Goal: Book appointment/travel/reservation

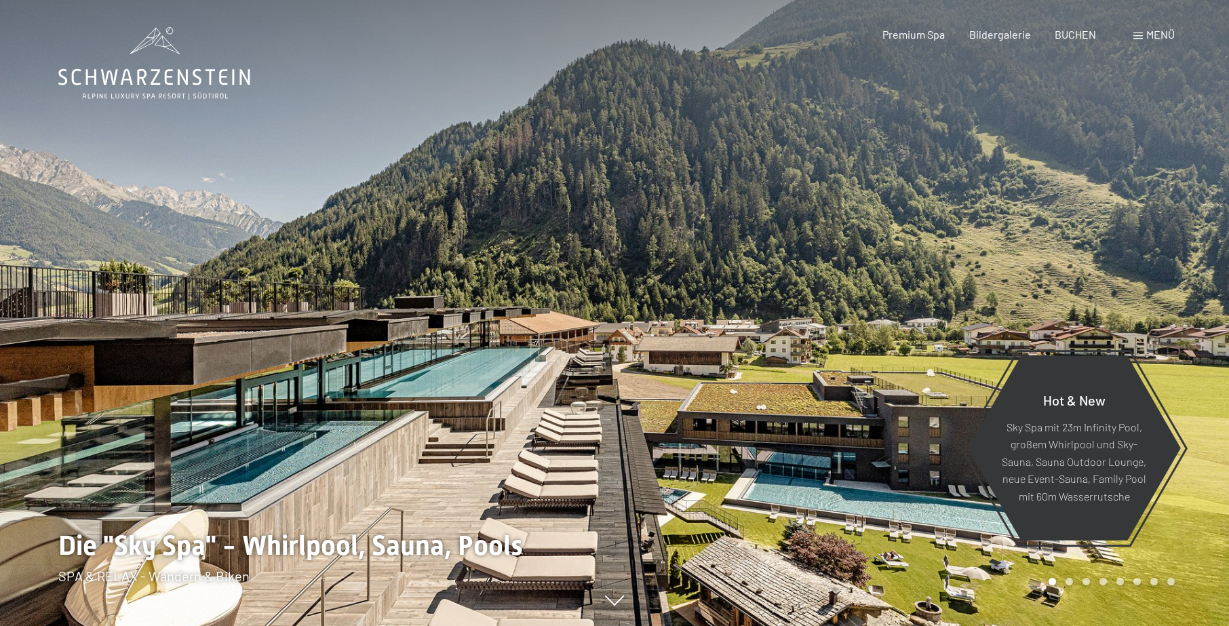
click at [1140, 37] on span at bounding box center [1138, 36] width 9 height 7
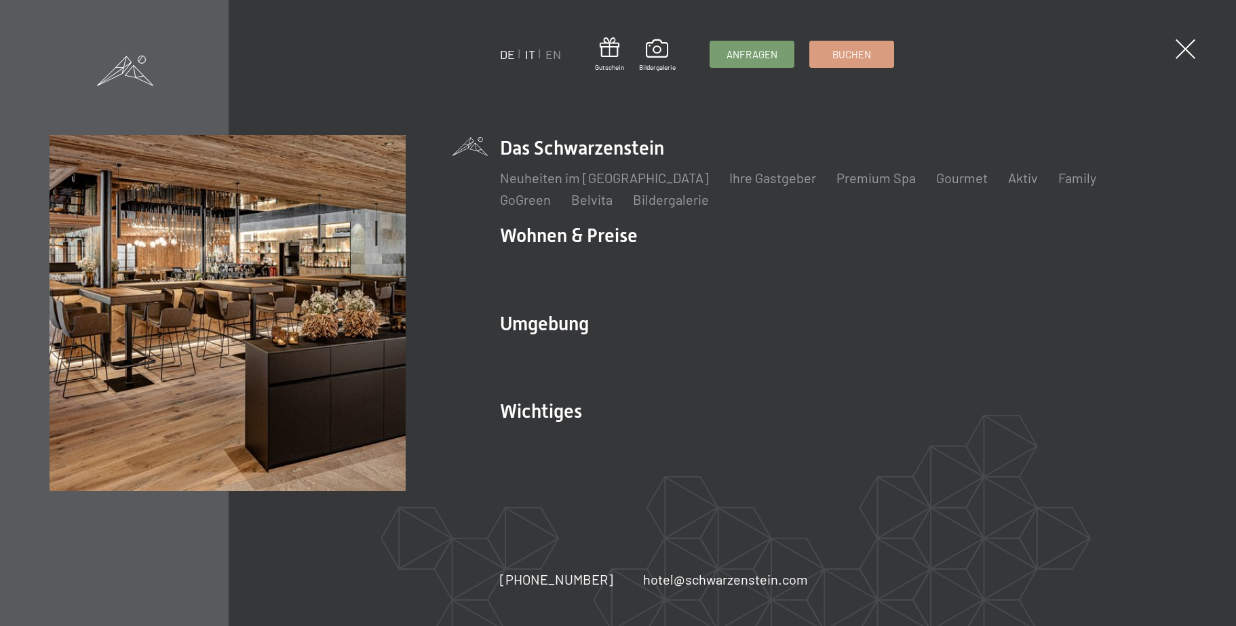
click at [530, 54] on link "IT" at bounding box center [530, 54] width 10 height 15
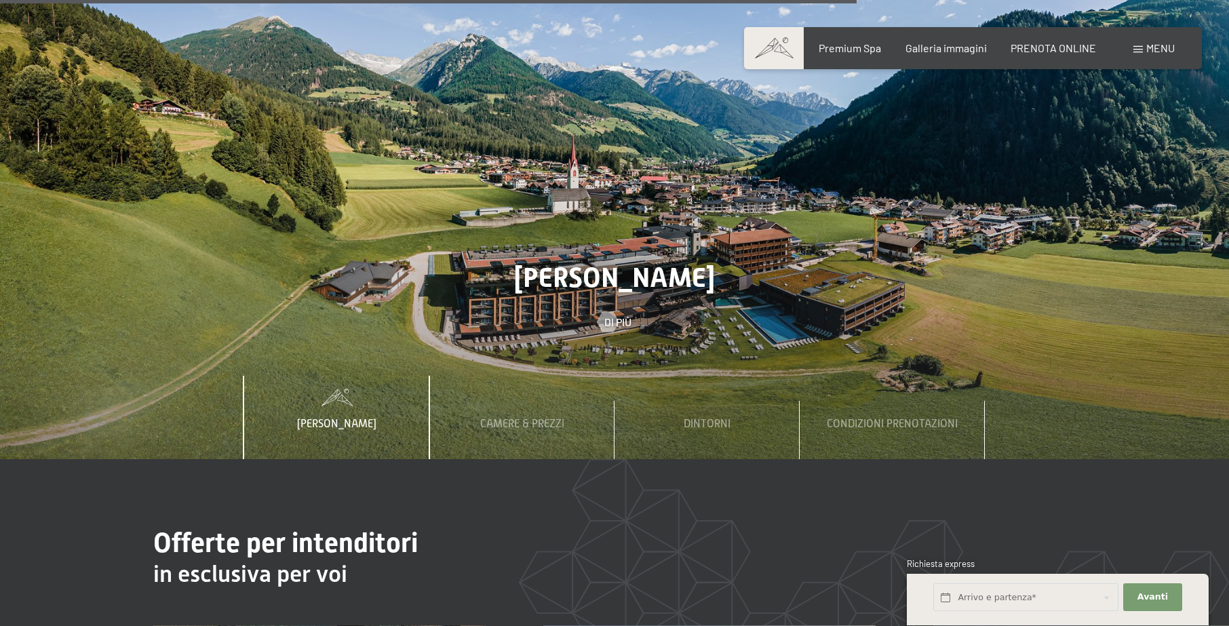
scroll to position [4632, 0]
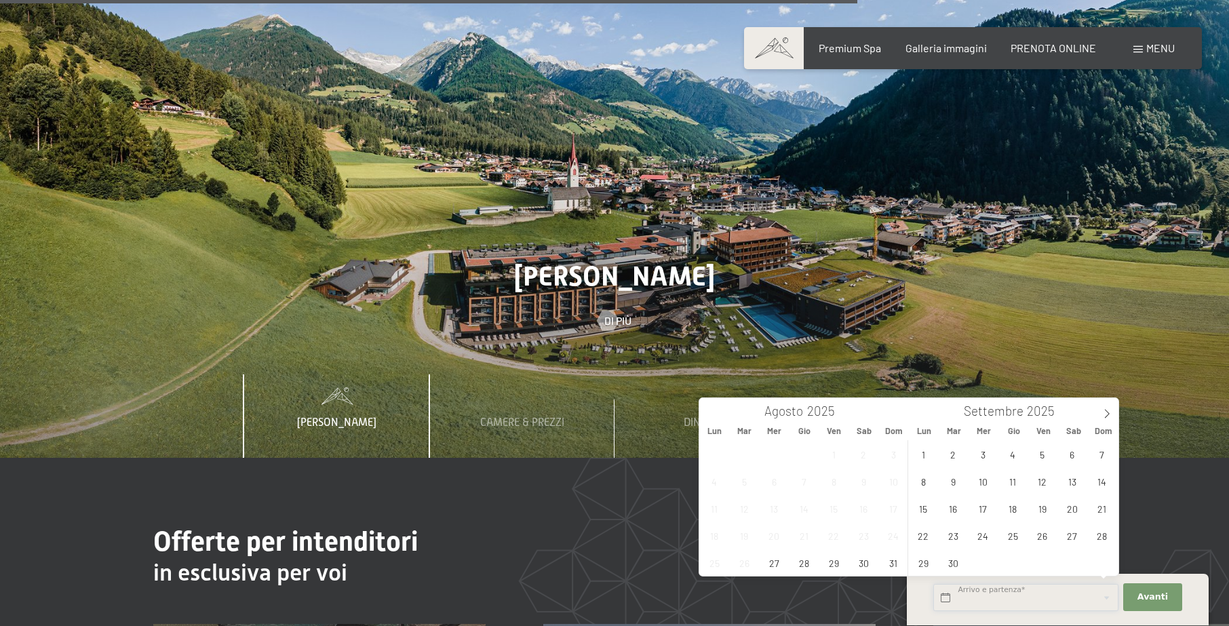
click at [1001, 600] on input "text" at bounding box center [1025, 598] width 185 height 28
click at [1104, 414] on icon at bounding box center [1106, 413] width 9 height 9
click at [1072, 505] on span "18" at bounding box center [1072, 508] width 26 height 26
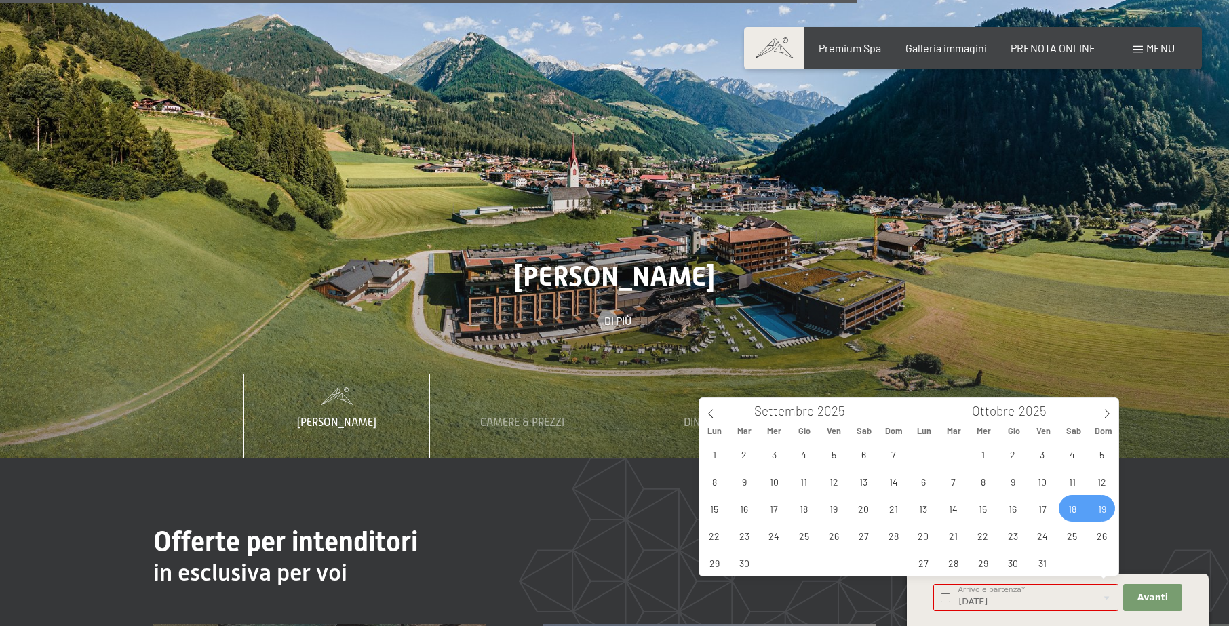
click at [1103, 507] on span "19" at bounding box center [1102, 508] width 26 height 26
type input "Sab. 18/10/2025 - Dom. 19/10/2025"
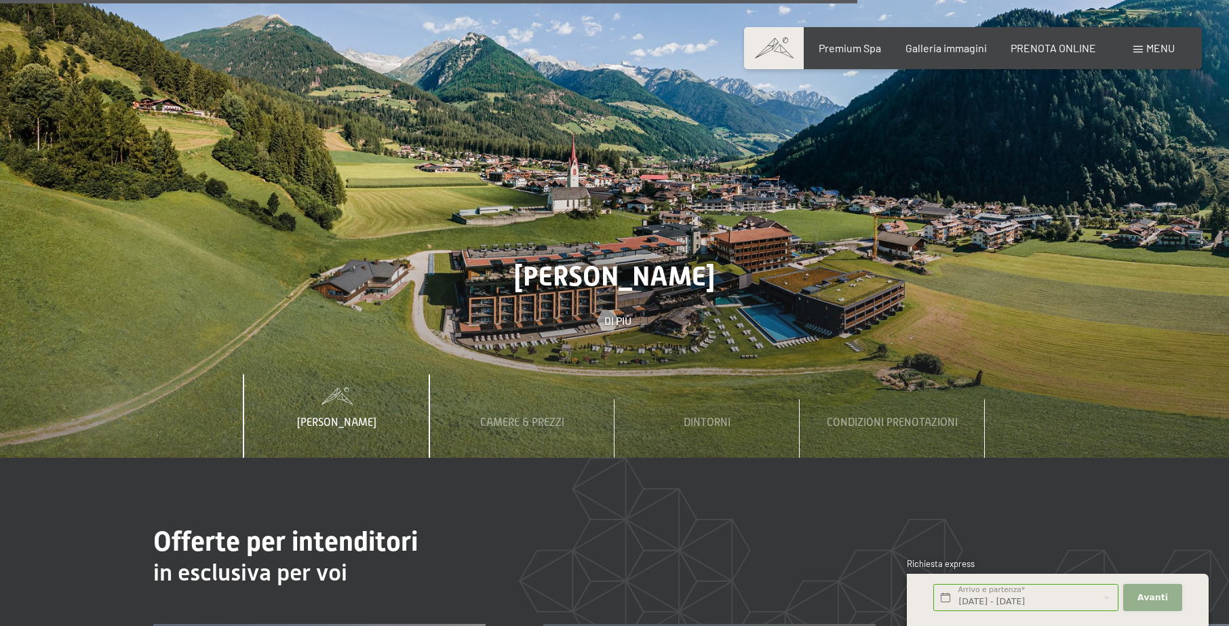
click at [1152, 592] on span "Avanti" at bounding box center [1153, 598] width 31 height 12
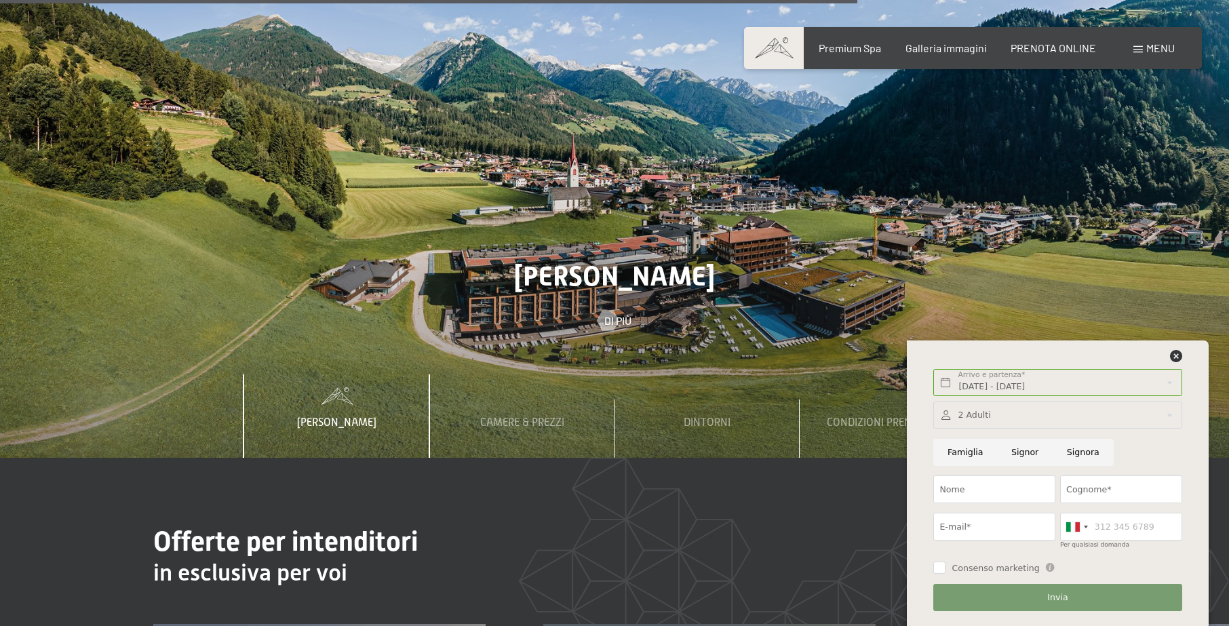
click at [1170, 416] on div at bounding box center [1057, 416] width 248 height 28
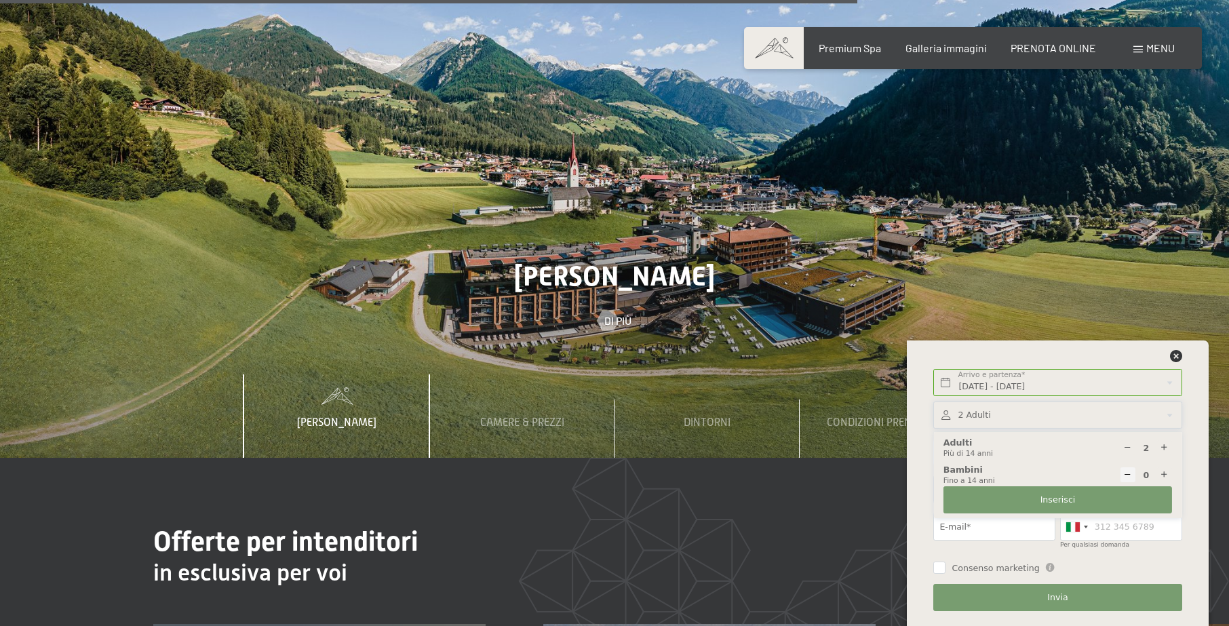
click at [1166, 446] on icon at bounding box center [1164, 448] width 9 height 9
type input "3"
click at [1053, 503] on span "Inserisci" at bounding box center [1058, 500] width 35 height 12
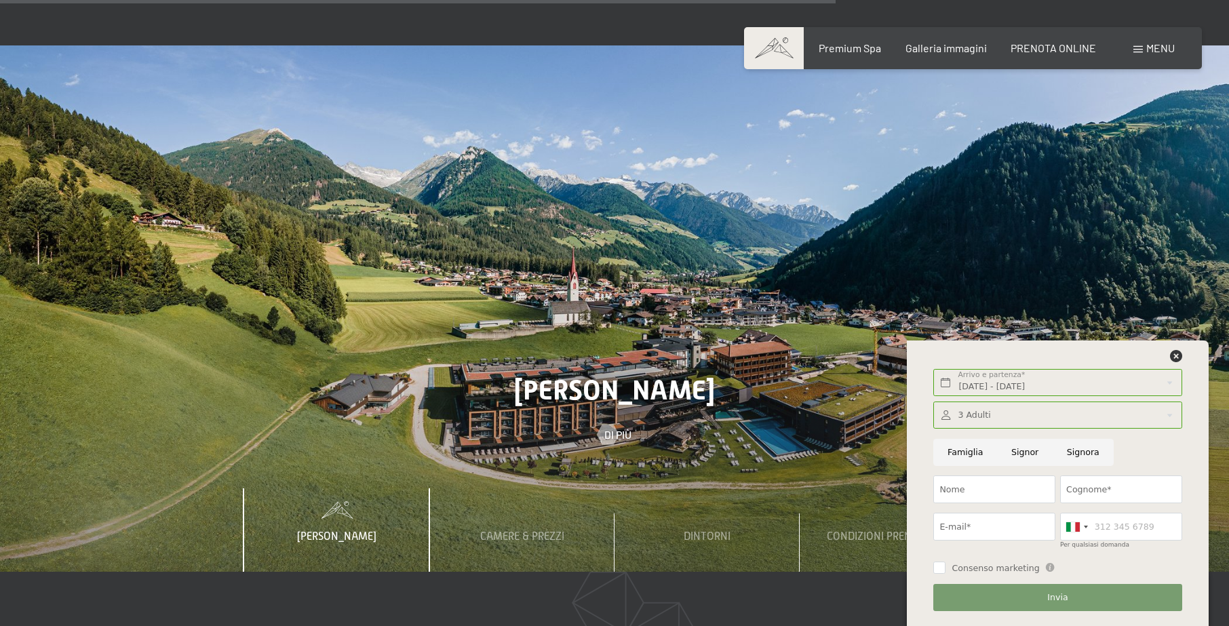
scroll to position [4519, 0]
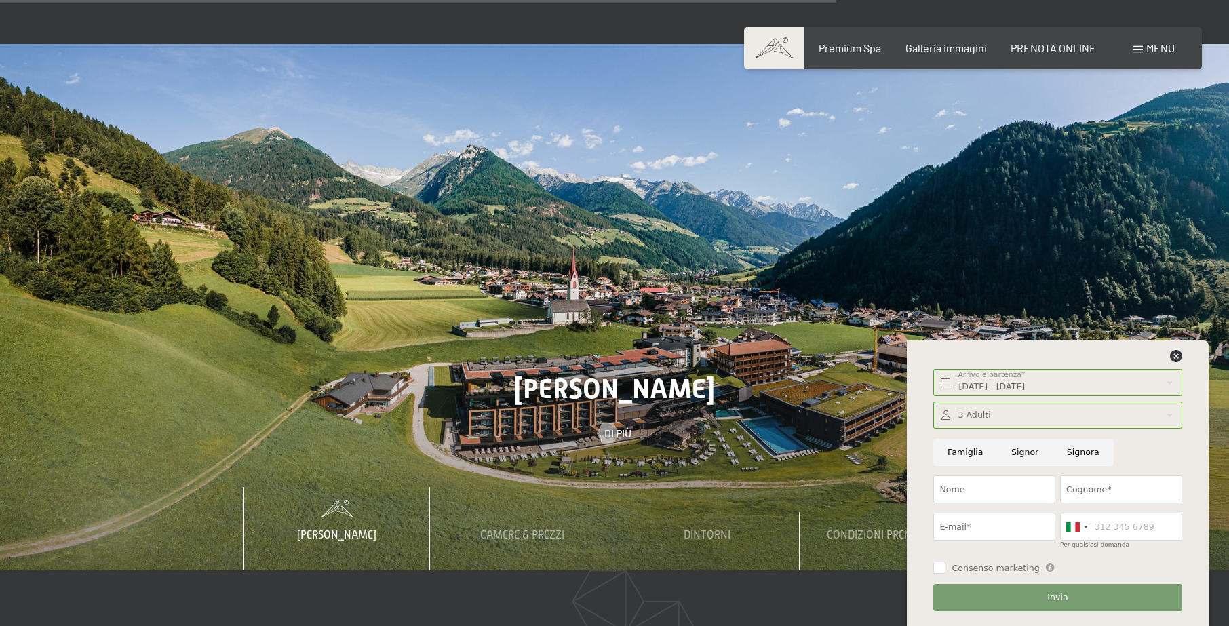
click at [1021, 449] on input "Signor" at bounding box center [1025, 453] width 56 height 28
radio input "true"
type input "selosse"
type input "selbel@alice.it"
click at [986, 415] on div at bounding box center [1057, 416] width 248 height 28
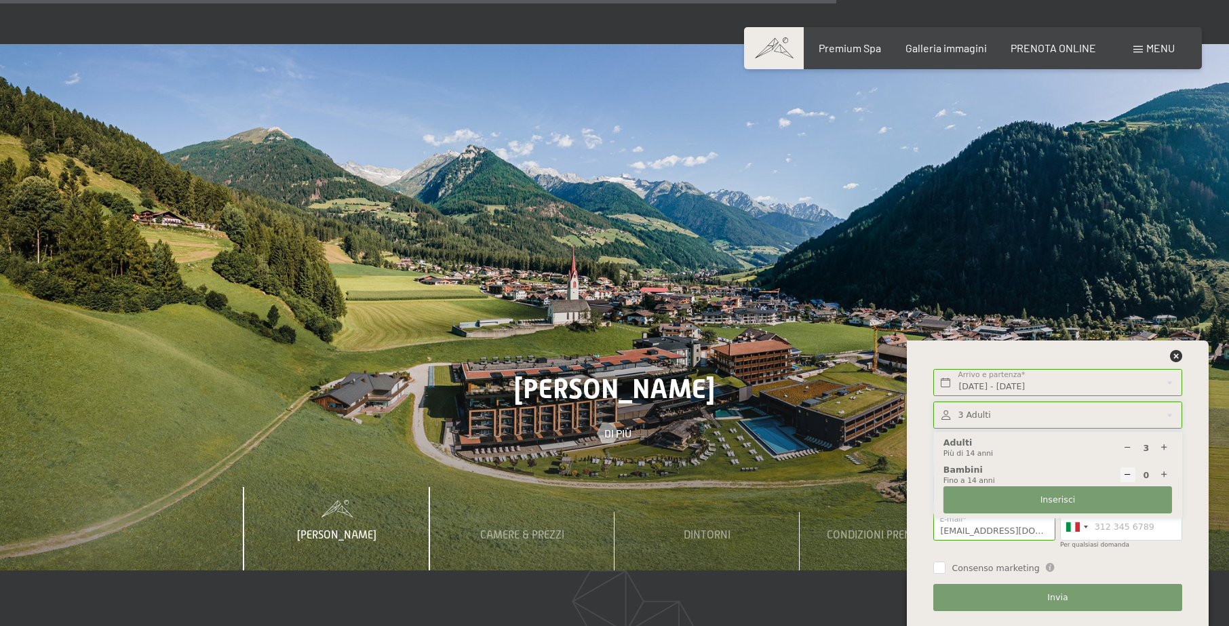
click at [1127, 446] on icon at bounding box center [1127, 448] width 9 height 9
type input "2"
click at [1068, 497] on span "Inserisci" at bounding box center [1058, 500] width 35 height 12
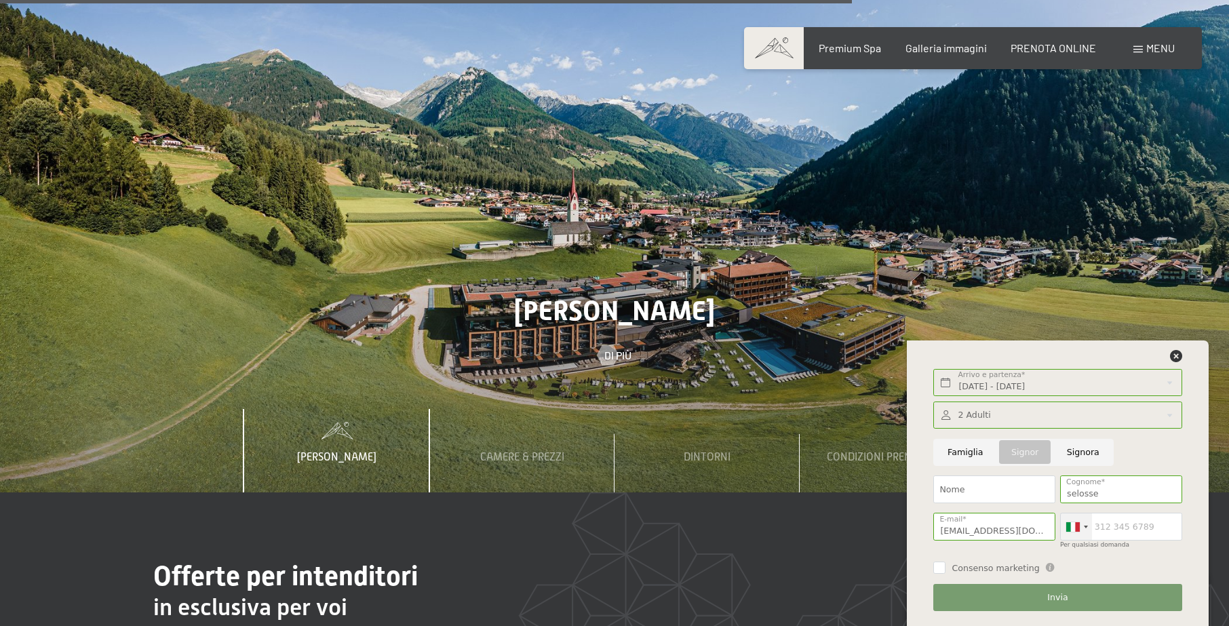
scroll to position [4603, 0]
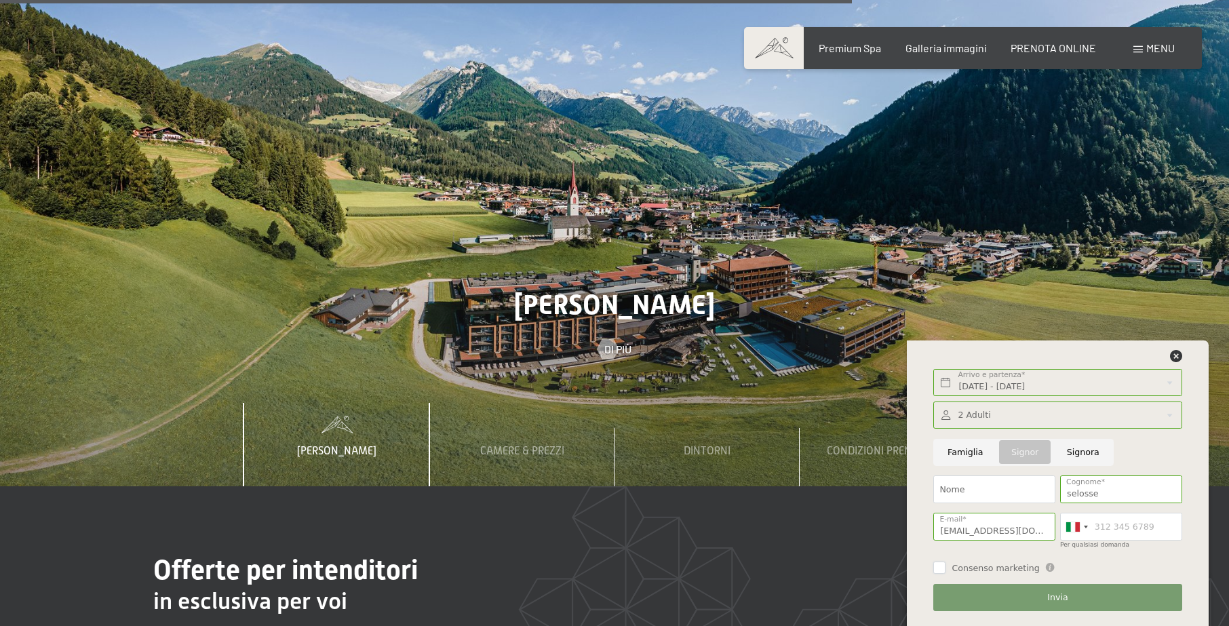
click at [938, 569] on input "Consenso marketing" at bounding box center [939, 568] width 12 height 12
checkbox input "true"
click at [1061, 601] on span "Invia" at bounding box center [1057, 598] width 20 height 12
